Goal: Task Accomplishment & Management: Use online tool/utility

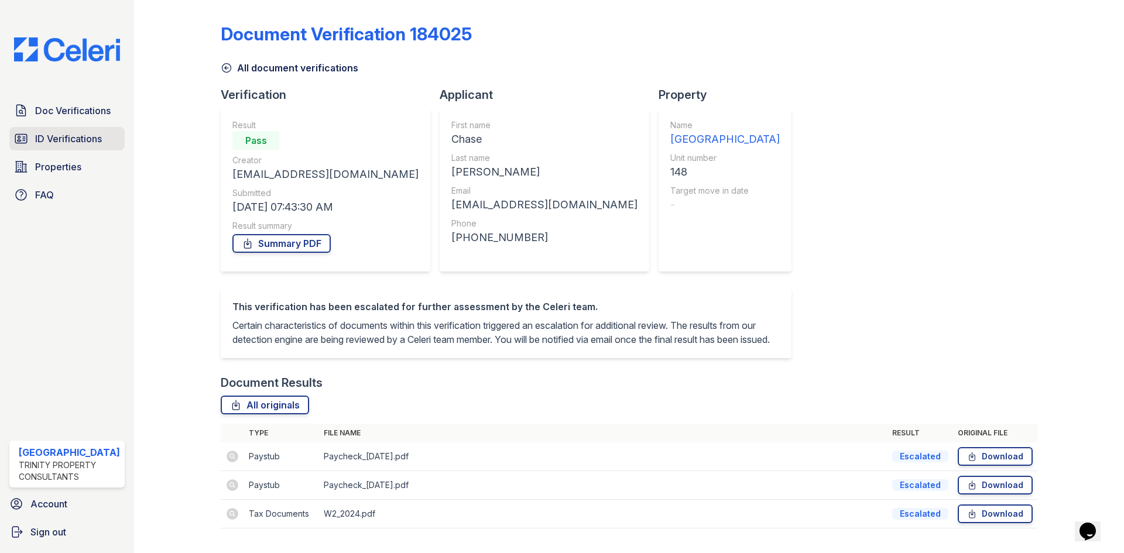
click at [42, 138] on span "ID Verifications" at bounding box center [68, 139] width 67 height 14
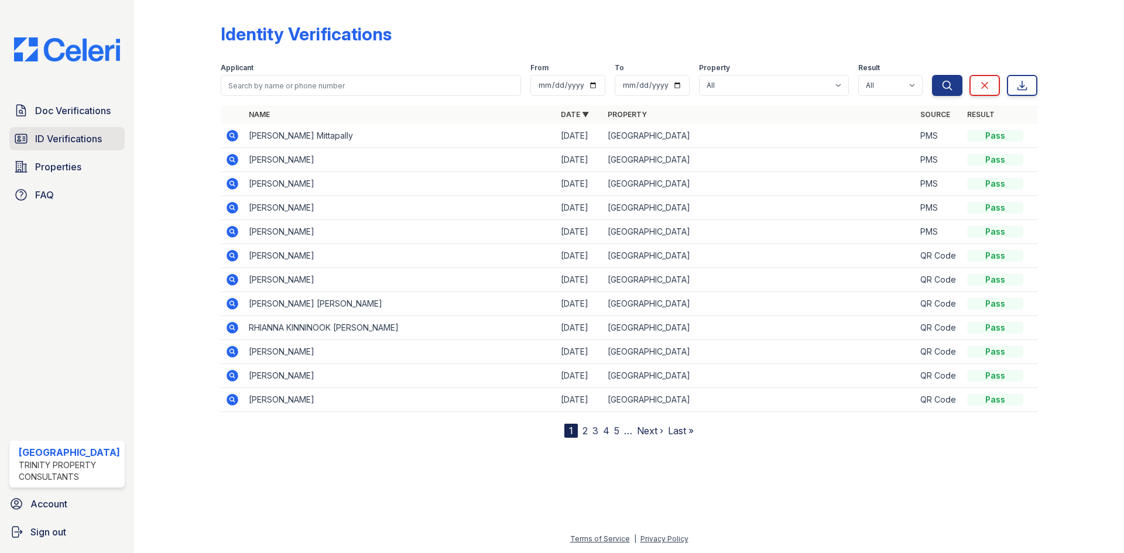
click at [84, 137] on span "ID Verifications" at bounding box center [68, 139] width 67 height 14
click at [54, 139] on span "ID Verifications" at bounding box center [68, 139] width 67 height 14
click at [59, 142] on span "ID Verifications" at bounding box center [68, 139] width 67 height 14
click at [65, 146] on link "ID Verifications" at bounding box center [66, 138] width 115 height 23
click at [58, 139] on span "ID Verifications" at bounding box center [68, 139] width 67 height 14
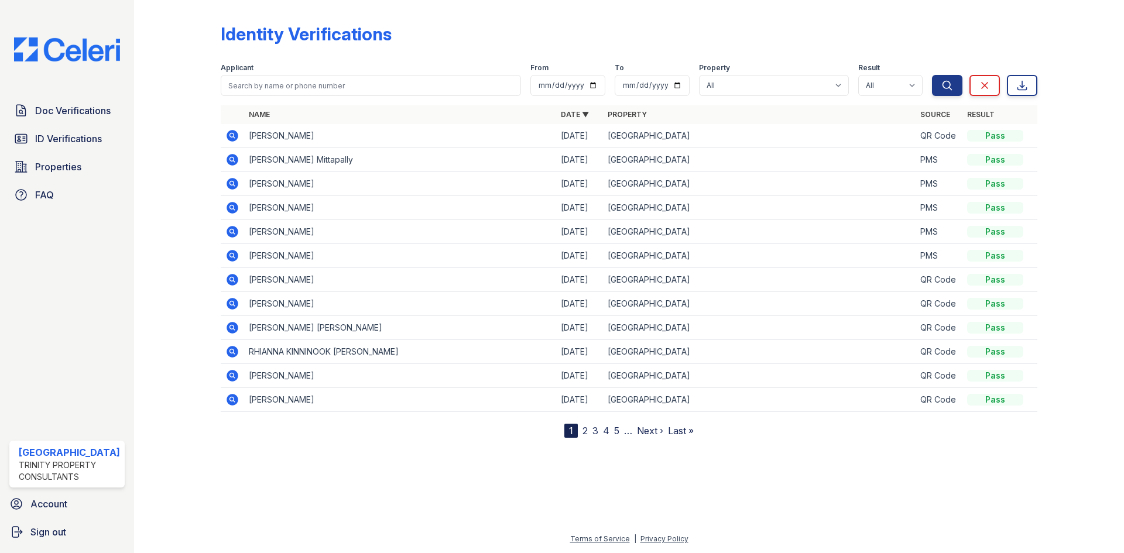
click at [229, 136] on icon at bounding box center [233, 136] width 12 height 12
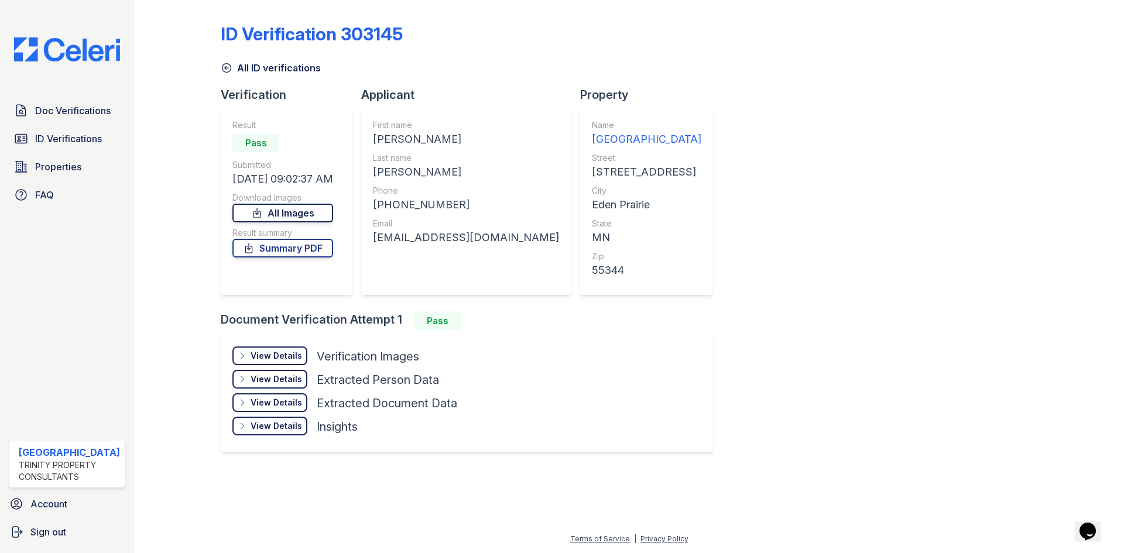
click at [292, 211] on link "All Images" at bounding box center [282, 213] width 101 height 19
click at [310, 250] on link "Summary PDF" at bounding box center [282, 248] width 101 height 19
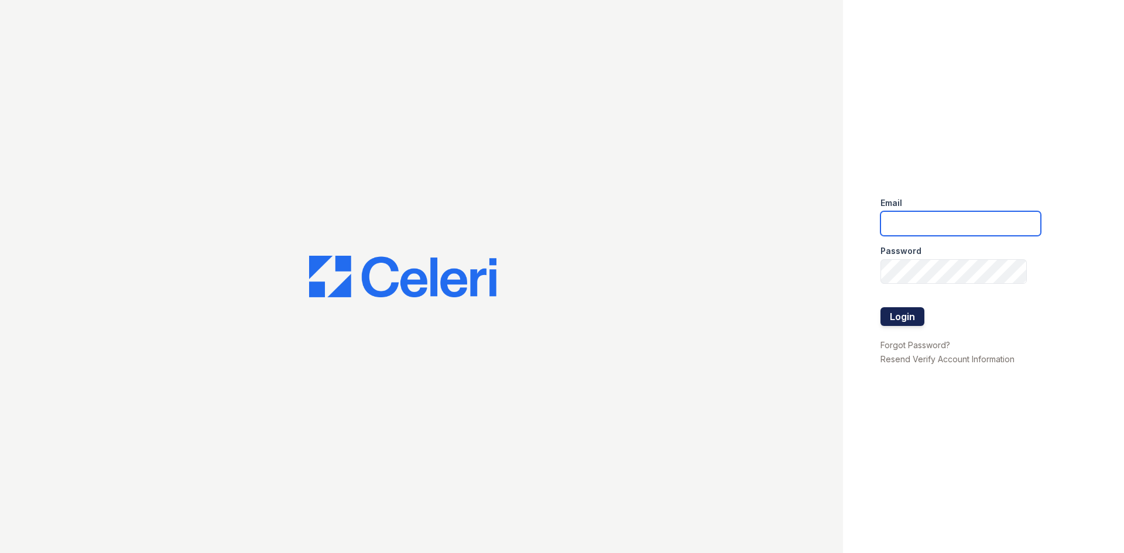
type input "renewtowncenter@trinity-pm.com"
click at [894, 319] on button "Login" at bounding box center [903, 316] width 44 height 19
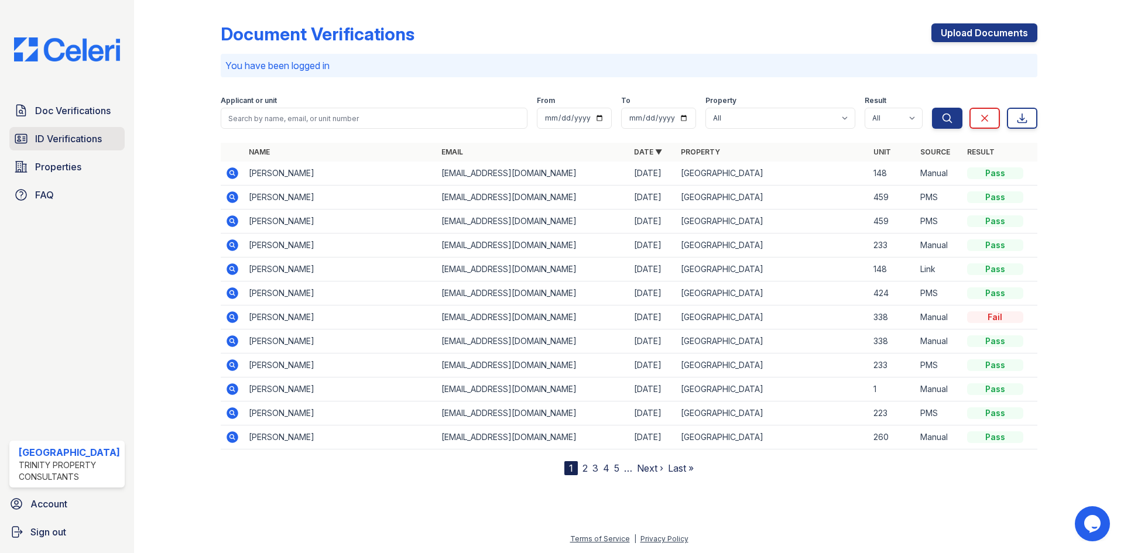
click at [93, 142] on span "ID Verifications" at bounding box center [68, 139] width 67 height 14
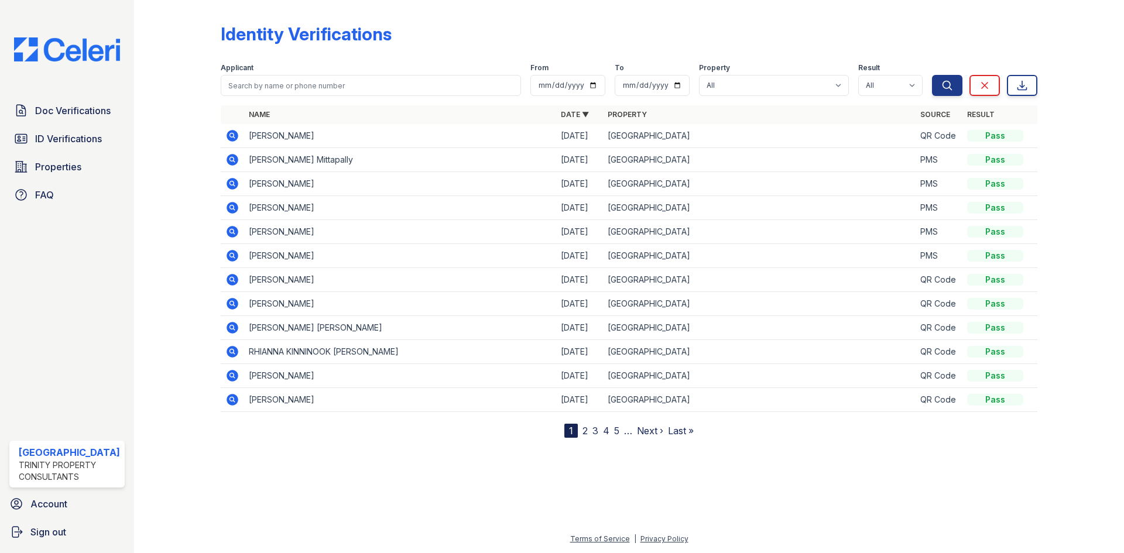
click at [584, 433] on link "2" at bounding box center [585, 431] width 5 height 12
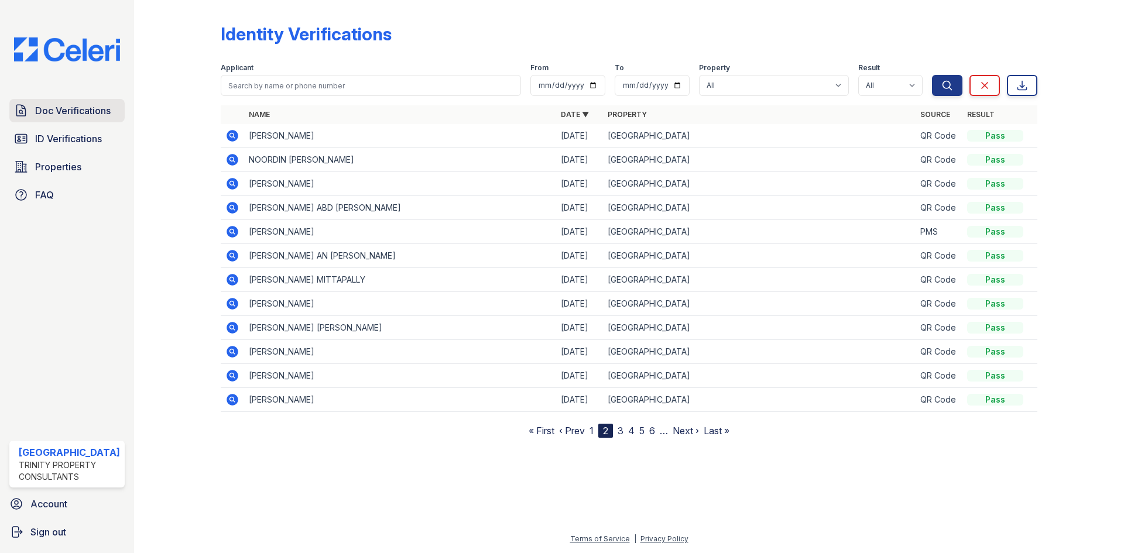
click at [76, 115] on span "Doc Verifications" at bounding box center [73, 111] width 76 height 14
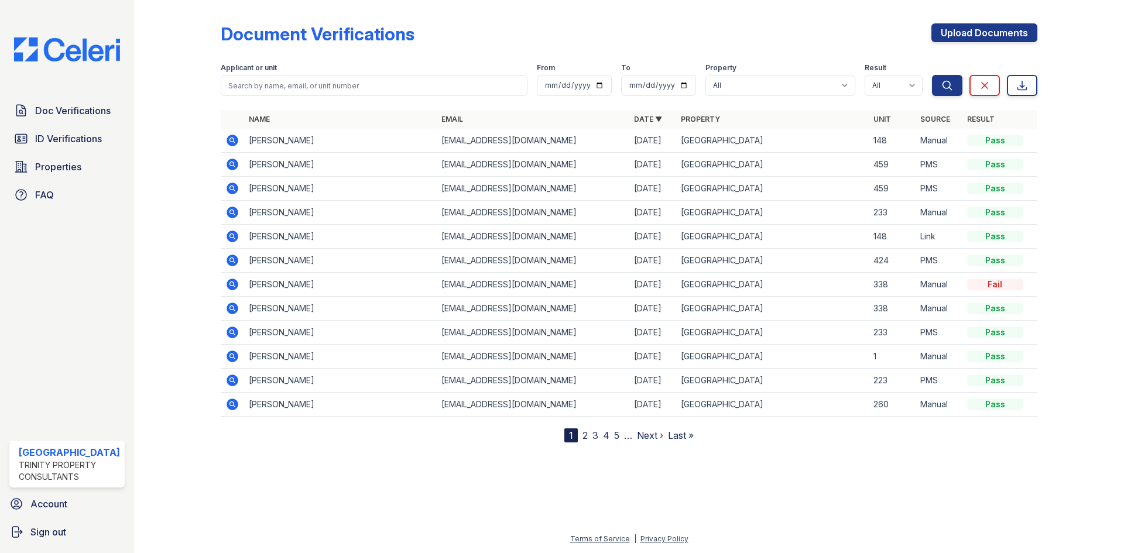
click at [230, 382] on icon at bounding box center [233, 381] width 12 height 12
click at [232, 359] on icon at bounding box center [233, 357] width 12 height 12
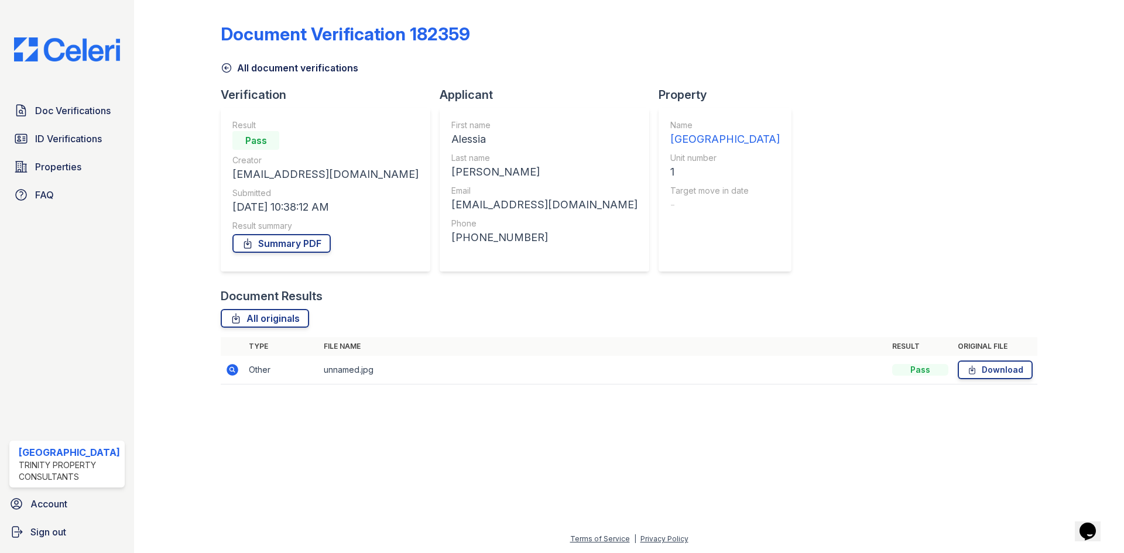
click at [232, 374] on icon at bounding box center [233, 370] width 12 height 12
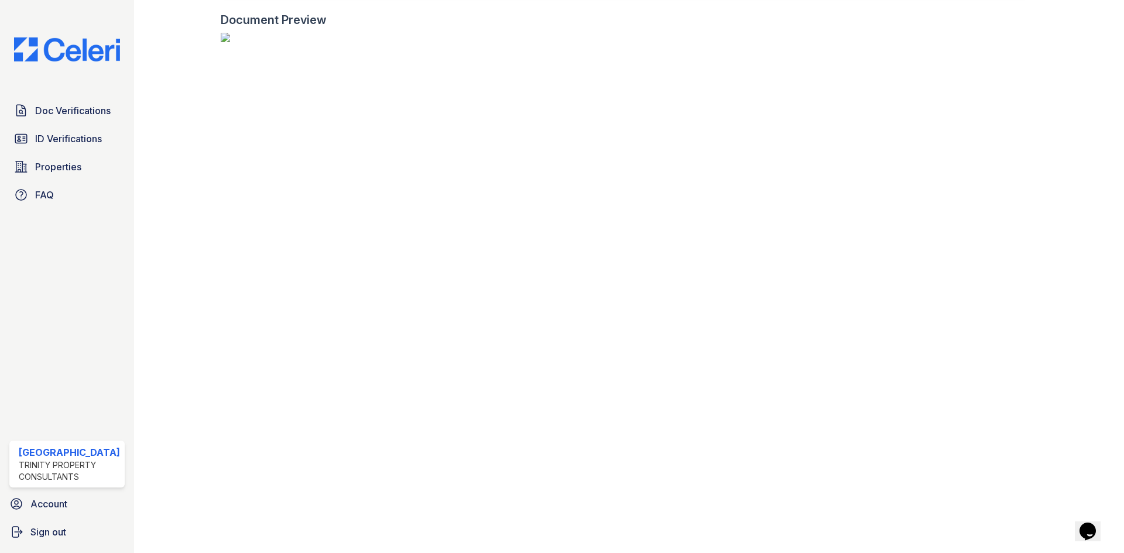
scroll to position [1172, 0]
